Goal: Task Accomplishment & Management: Complete application form

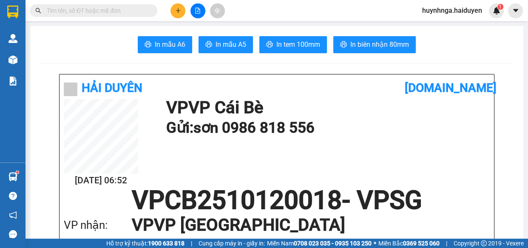
scroll to position [116, 0]
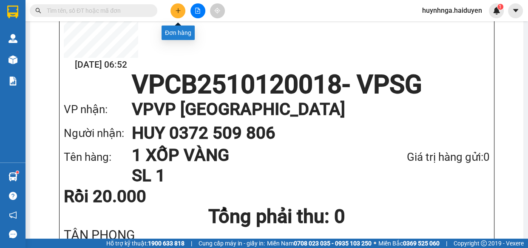
click at [180, 13] on icon "plus" at bounding box center [178, 11] width 6 height 6
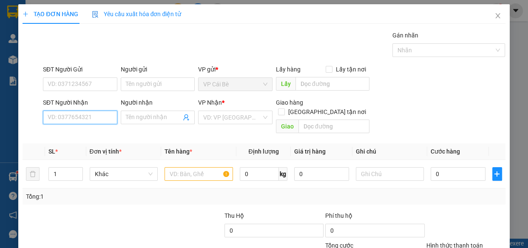
click at [95, 119] on input "SĐT Người Nhận" at bounding box center [80, 117] width 74 height 14
click at [82, 119] on input "SĐT Người Nhận" at bounding box center [80, 117] width 74 height 14
type input "0375596026"
click at [131, 119] on input "Người nhận" at bounding box center [154, 117] width 56 height 9
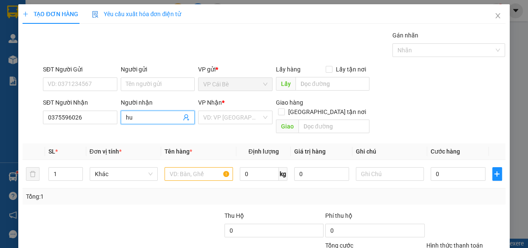
type input "h"
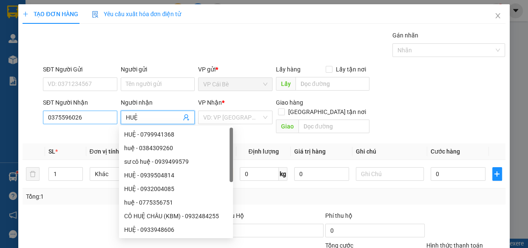
type input "HUỆ"
drag, startPoint x: 94, startPoint y: 119, endPoint x: 16, endPoint y: 127, distance: 78.2
click at [19, 127] on div "TẠO ĐƠN HÀNG Yêu cầu xuất hóa đơn điện tử Transit Pickup Surcharge Ids Transit …" at bounding box center [263, 158] width 491 height 309
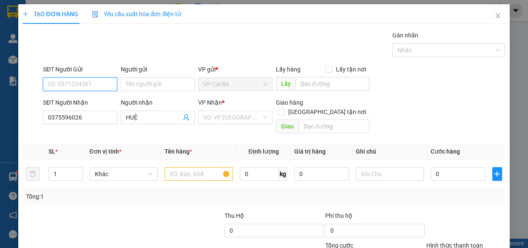
click at [92, 81] on input "SĐT Người Gửi" at bounding box center [80, 84] width 74 height 14
paste input "0375596026"
type input "0375596026"
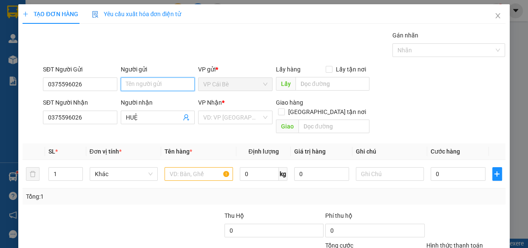
click at [143, 81] on input "Người gửi" at bounding box center [158, 84] width 74 height 14
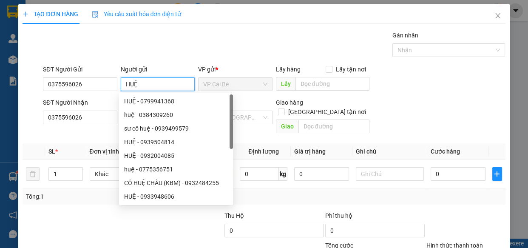
type input "HUỆ"
click at [187, 45] on div "Gói vận chuyển * Tiêu chuẩn Gán nhãn Nhãn" at bounding box center [274, 46] width 466 height 30
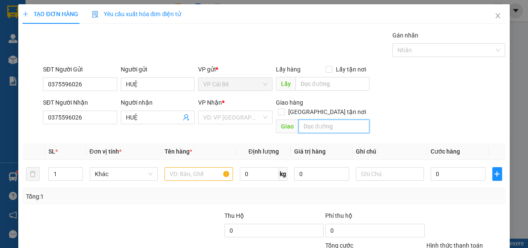
click at [323, 119] on input "text" at bounding box center [333, 126] width 71 height 14
type input "62 [PERSON_NAME] ,[GEOGRAPHIC_DATA]"
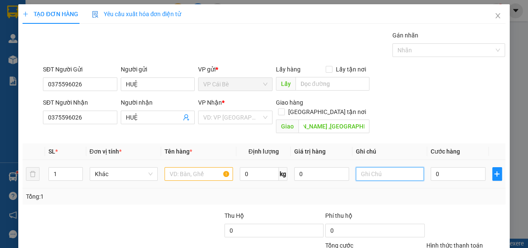
click at [382, 167] on input "text" at bounding box center [390, 174] width 68 height 14
type input "TÂN PHONG"
click at [61, 167] on input "1" at bounding box center [65, 173] width 33 height 13
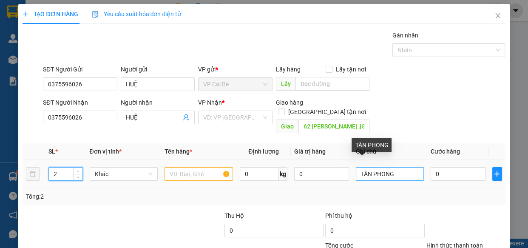
type input "2"
click at [408, 167] on input "TÂN PHONG" at bounding box center [390, 174] width 68 height 14
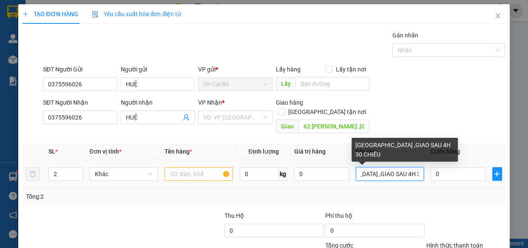
scroll to position [0, 40]
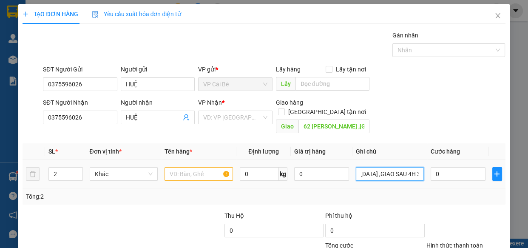
type input "[GEOGRAPHIC_DATA] ,GIAO SAU 4H 30 CHIỀU"
click at [180, 167] on input "text" at bounding box center [198, 174] width 68 height 14
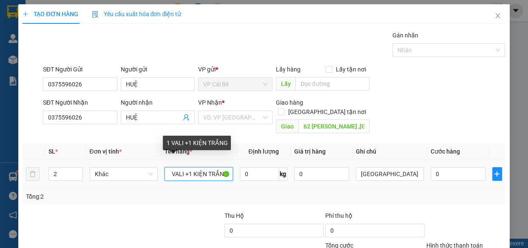
scroll to position [0, 3]
click at [182, 167] on input "1 VALI +1 KIỆN TRẮNG" at bounding box center [198, 174] width 68 height 14
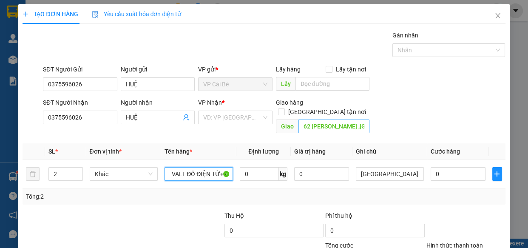
type input "1 VALI ĐỒ ĐIỆN TỬ+1 KIỆN TRẮNG"
drag, startPoint x: 365, startPoint y: 111, endPoint x: 350, endPoint y: 119, distance: 16.9
click at [365, 119] on input "62 [PERSON_NAME] ,[GEOGRAPHIC_DATA]" at bounding box center [333, 126] width 71 height 14
click at [351, 119] on input "62 [PERSON_NAME] ,[GEOGRAPHIC_DATA]" at bounding box center [333, 126] width 71 height 14
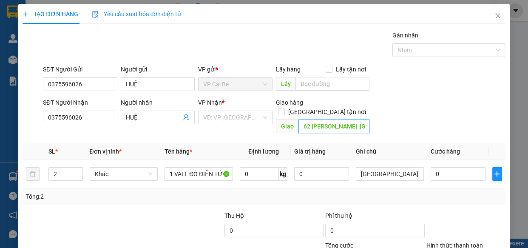
click at [360, 119] on input "62 [PERSON_NAME] ,[GEOGRAPHIC_DATA]" at bounding box center [333, 126] width 71 height 14
click at [362, 119] on input "62 [PERSON_NAME] ,[GEOGRAPHIC_DATA]" at bounding box center [333, 126] width 71 height 14
click at [391, 107] on div "SĐT Người Nhận 0375596026 Người nhận HUỆ VP Nhận * VD: VP [GEOGRAPHIC_DATA] Gia…" at bounding box center [274, 117] width 466 height 39
click at [459, 172] on div "0" at bounding box center [457, 173] width 55 height 17
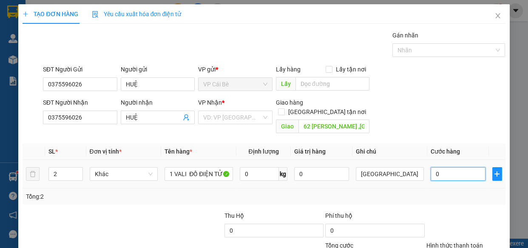
click at [453, 167] on input "0" at bounding box center [457, 174] width 55 height 14
type input "05"
type input "5"
type input "050"
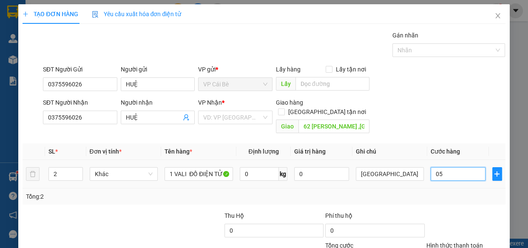
type input "50"
type input "50.000"
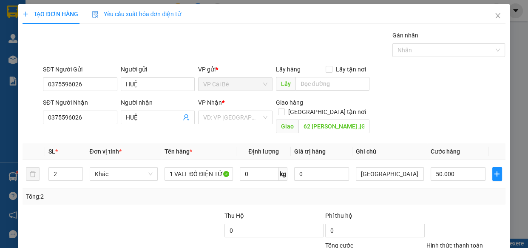
click at [466, 192] on div "Tổng: 2" at bounding box center [264, 196] width 476 height 9
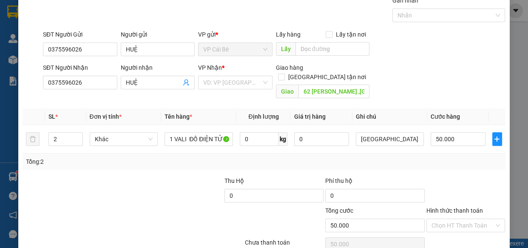
scroll to position [66, 0]
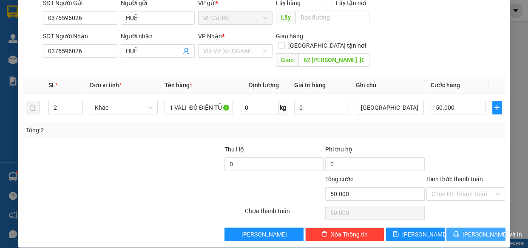
click at [472, 229] on span "[PERSON_NAME] và In" at bounding box center [491, 233] width 59 height 9
click at [235, 54] on input "search" at bounding box center [232, 51] width 58 height 13
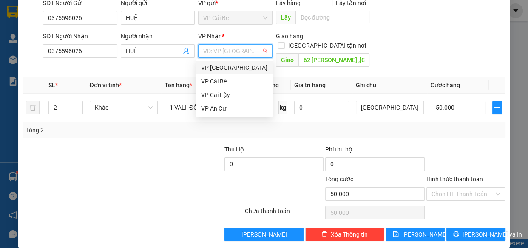
click at [238, 66] on div "VP [GEOGRAPHIC_DATA]" at bounding box center [234, 67] width 66 height 9
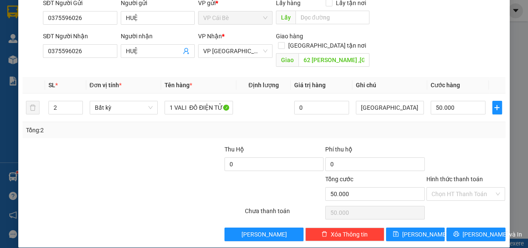
click at [433, 125] on div "Tổng: 2" at bounding box center [264, 129] width 476 height 9
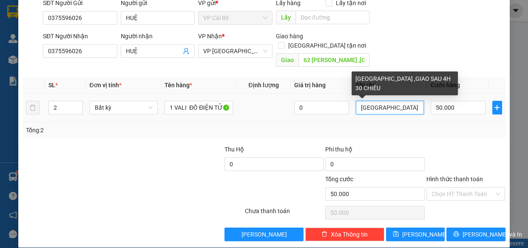
click at [391, 101] on input "[GEOGRAPHIC_DATA] ,GIAO SAU 4H 30 CHIỀU" at bounding box center [390, 108] width 68 height 14
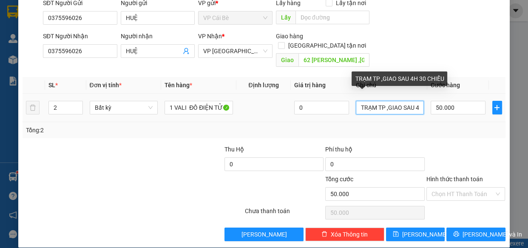
click at [383, 101] on input "TRẠM TP ,GIAO SAU 4H 30 CHIỀU" at bounding box center [390, 108] width 68 height 14
drag, startPoint x: 383, startPoint y: 98, endPoint x: 430, endPoint y: 93, distance: 47.4
click at [430, 93] on tr "2 Bất kỳ 1 VALI ĐỒ ĐIỆN TỬ+1 KIỆN TRẮNG 0 TRẠM TP ,GIAO SAU 4H 30 CHIỀU 50.000" at bounding box center [264, 107] width 482 height 28
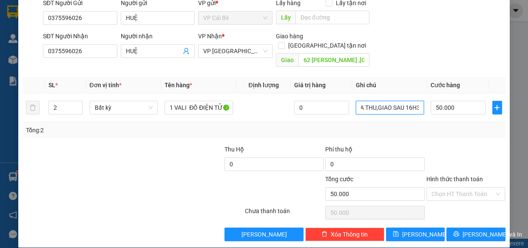
scroll to position [0, 59]
type input "TRẠM TP ,SHIP CHƯA THU,GIAO SAU 16H30"
click at [446, 227] on button "[PERSON_NAME] và In" at bounding box center [475, 234] width 59 height 14
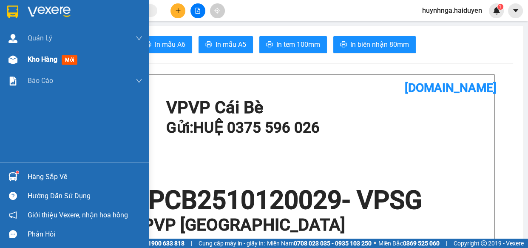
click at [35, 60] on span "Kho hàng" at bounding box center [43, 59] width 30 height 8
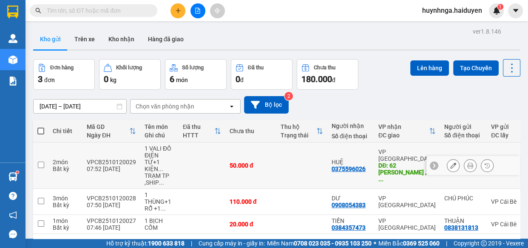
click at [450, 162] on icon at bounding box center [453, 165] width 6 height 6
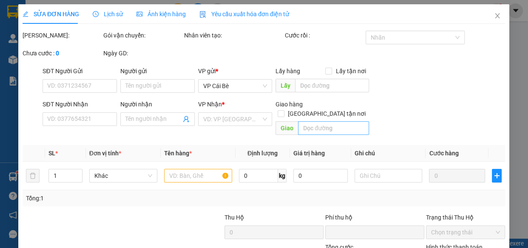
type input "0375596026"
type input "HUỆ"
type input "0375596026"
type input "HUỆ"
type input "62 [PERSON_NAME] ,[GEOGRAPHIC_DATA]"
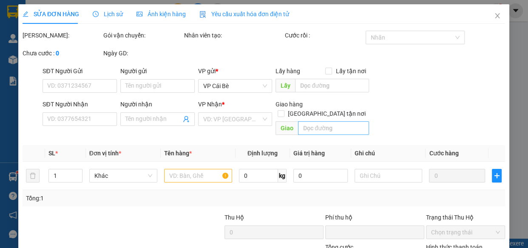
type input "0"
type input "50.000"
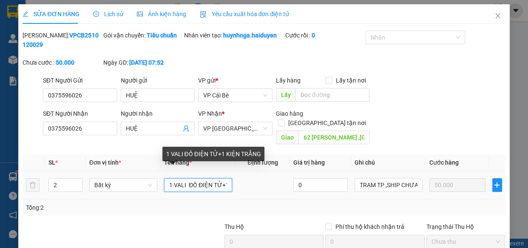
click at [186, 178] on input "1 VALI ĐỒ ĐIỆN TỬ+1 KIỆN TRẮNG" at bounding box center [198, 185] width 68 height 14
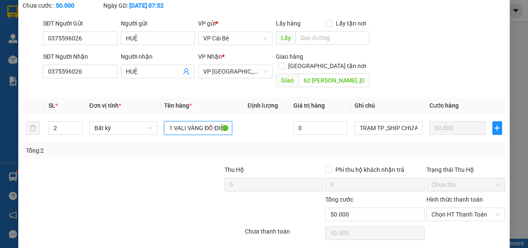
scroll to position [77, 0]
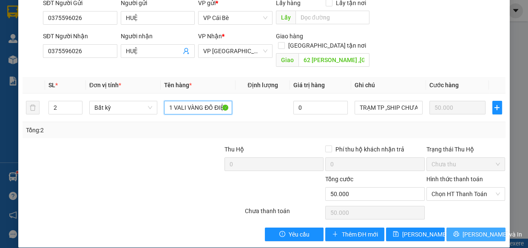
type input "1 VALI VÀNG ĐỒ ĐIỆN TỬ+1 KIỆN TRẮNG"
click at [452, 227] on button "[PERSON_NAME] và In" at bounding box center [475, 234] width 59 height 14
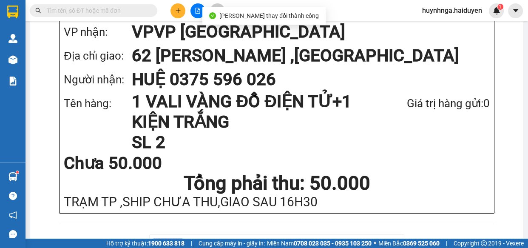
scroll to position [154, 0]
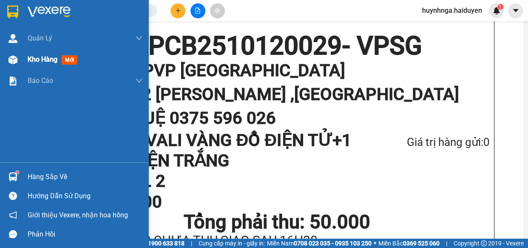
click at [45, 59] on span "Kho hàng" at bounding box center [43, 59] width 30 height 8
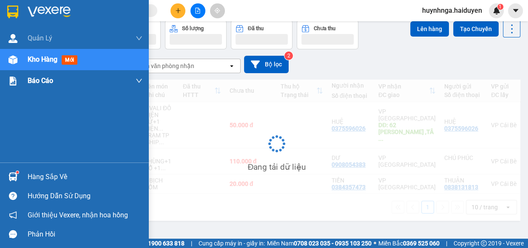
scroll to position [39, 0]
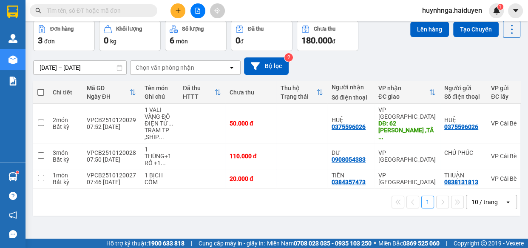
click at [405, 59] on div "[DATE] – [DATE] Press the down arrow key to interact with the calendar and sele…" at bounding box center [276, 65] width 487 height 17
